Goal: Check status: Check status

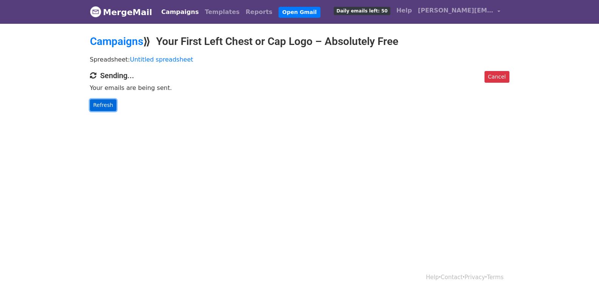
click at [98, 105] on link "Refresh" at bounding box center [103, 105] width 27 height 12
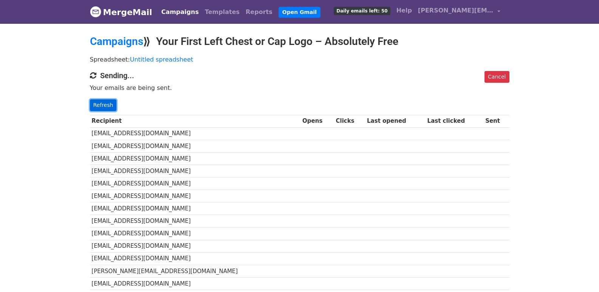
click at [103, 102] on link "Refresh" at bounding box center [103, 105] width 27 height 12
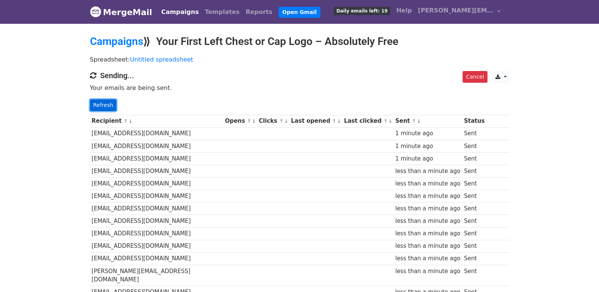
click at [113, 108] on link "Refresh" at bounding box center [103, 105] width 27 height 12
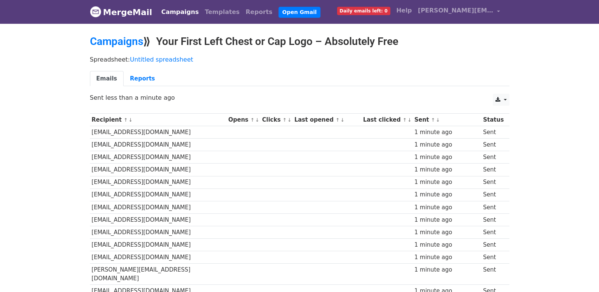
scroll to position [526, 0]
